Goal: Find specific page/section

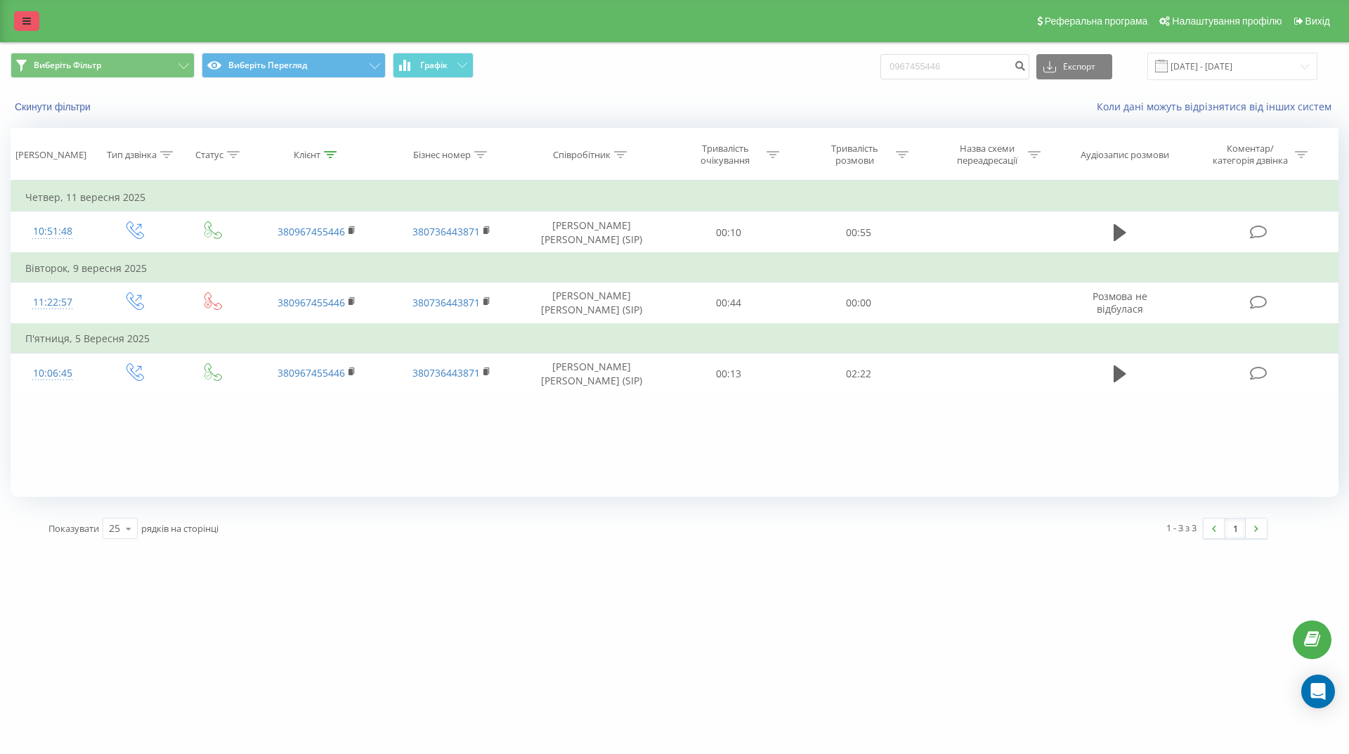
click at [25, 20] on icon at bounding box center [26, 21] width 8 height 10
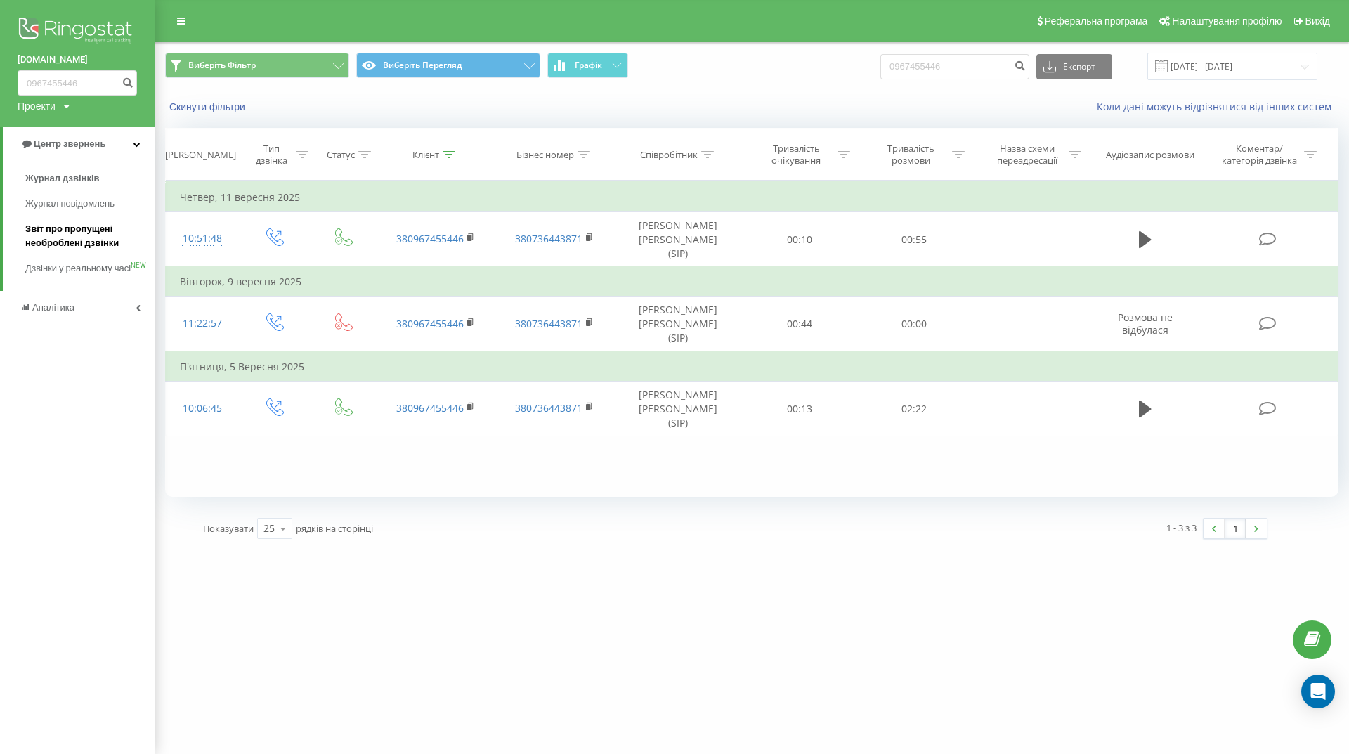
click at [70, 232] on font "Звіт про пропущені необроблені дзвінки" at bounding box center [71, 235] width 93 height 25
